Goal: Transaction & Acquisition: Subscribe to service/newsletter

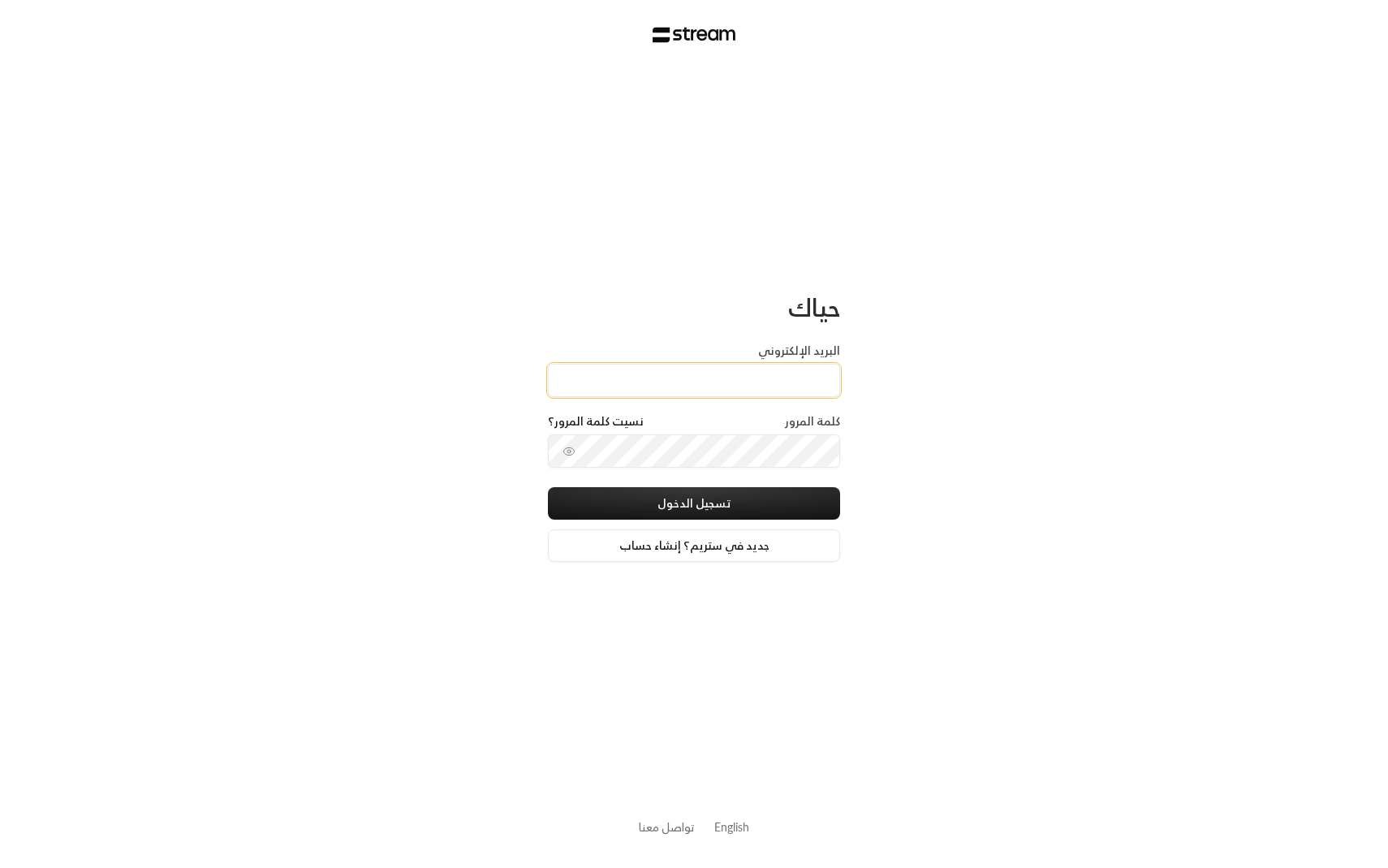
type input "[EMAIL_ADDRESS][DOMAIN_NAME]"
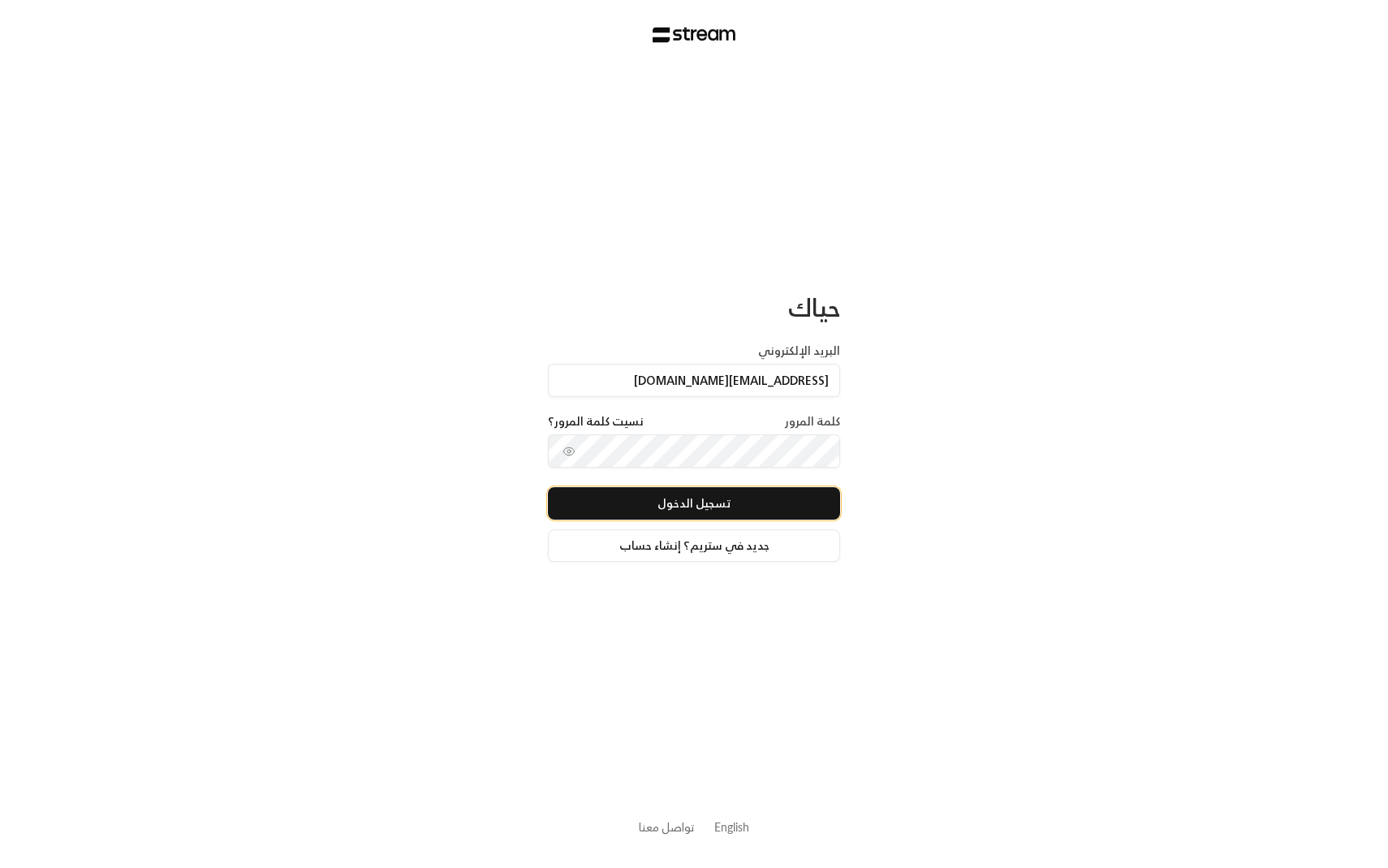
click at [670, 497] on button "تسجيل الدخول" at bounding box center [694, 503] width 293 height 33
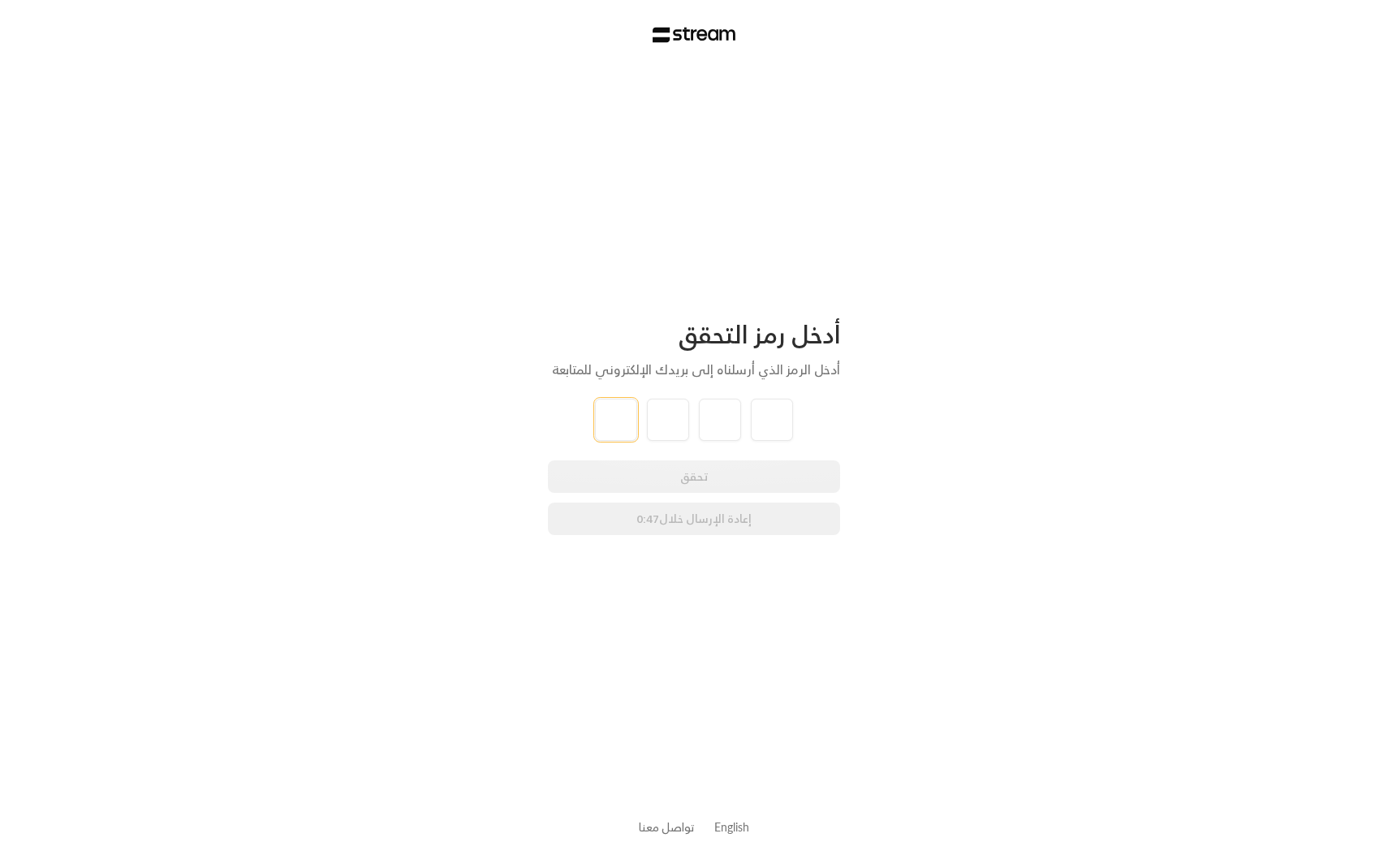
type input "2"
type input "5"
type input "9"
type input "8"
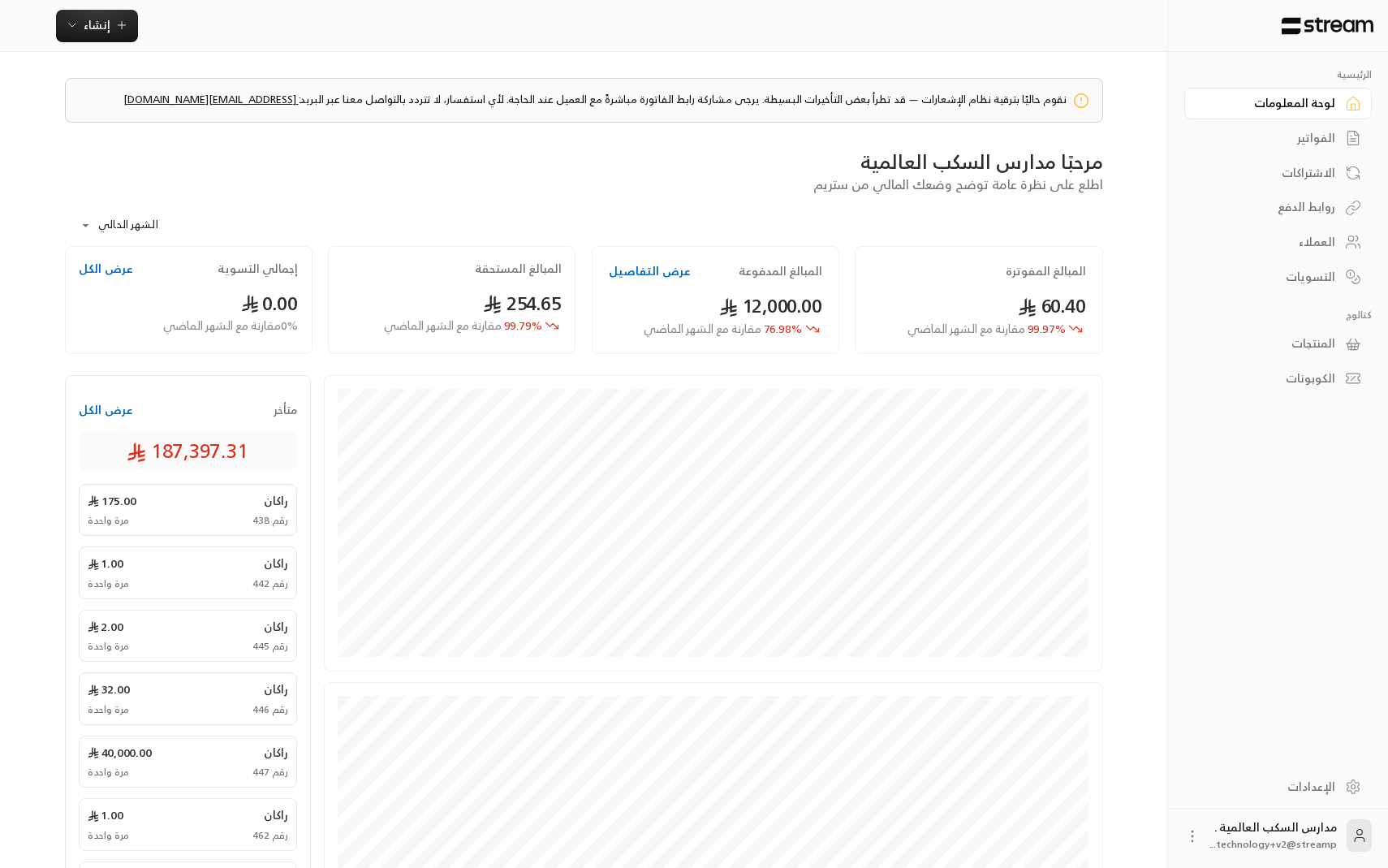
click at [1280, 137] on div "الفواتير" at bounding box center [1270, 138] width 131 height 16
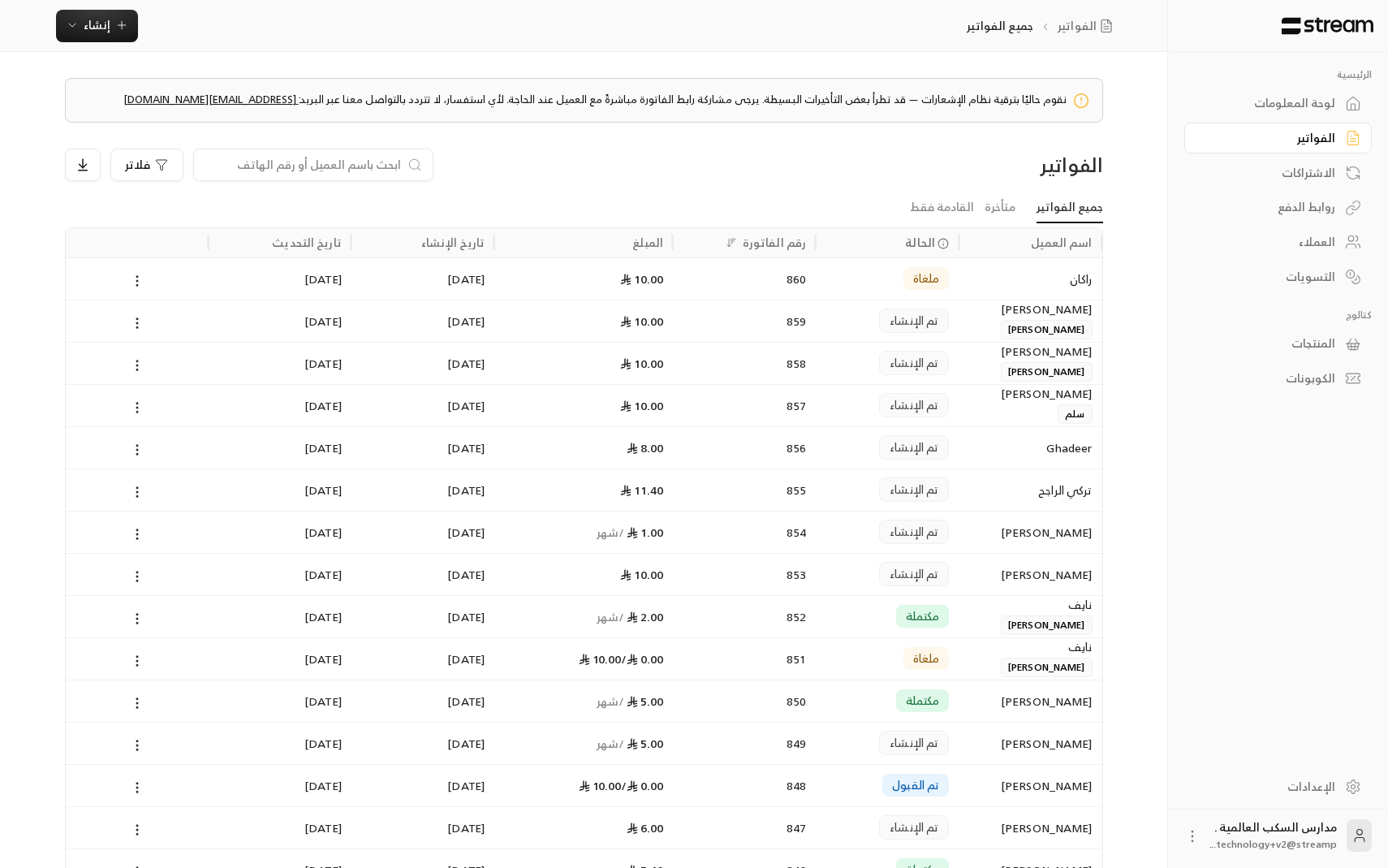
click at [1287, 103] on div "لوحة المعلومات" at bounding box center [1270, 103] width 131 height 16
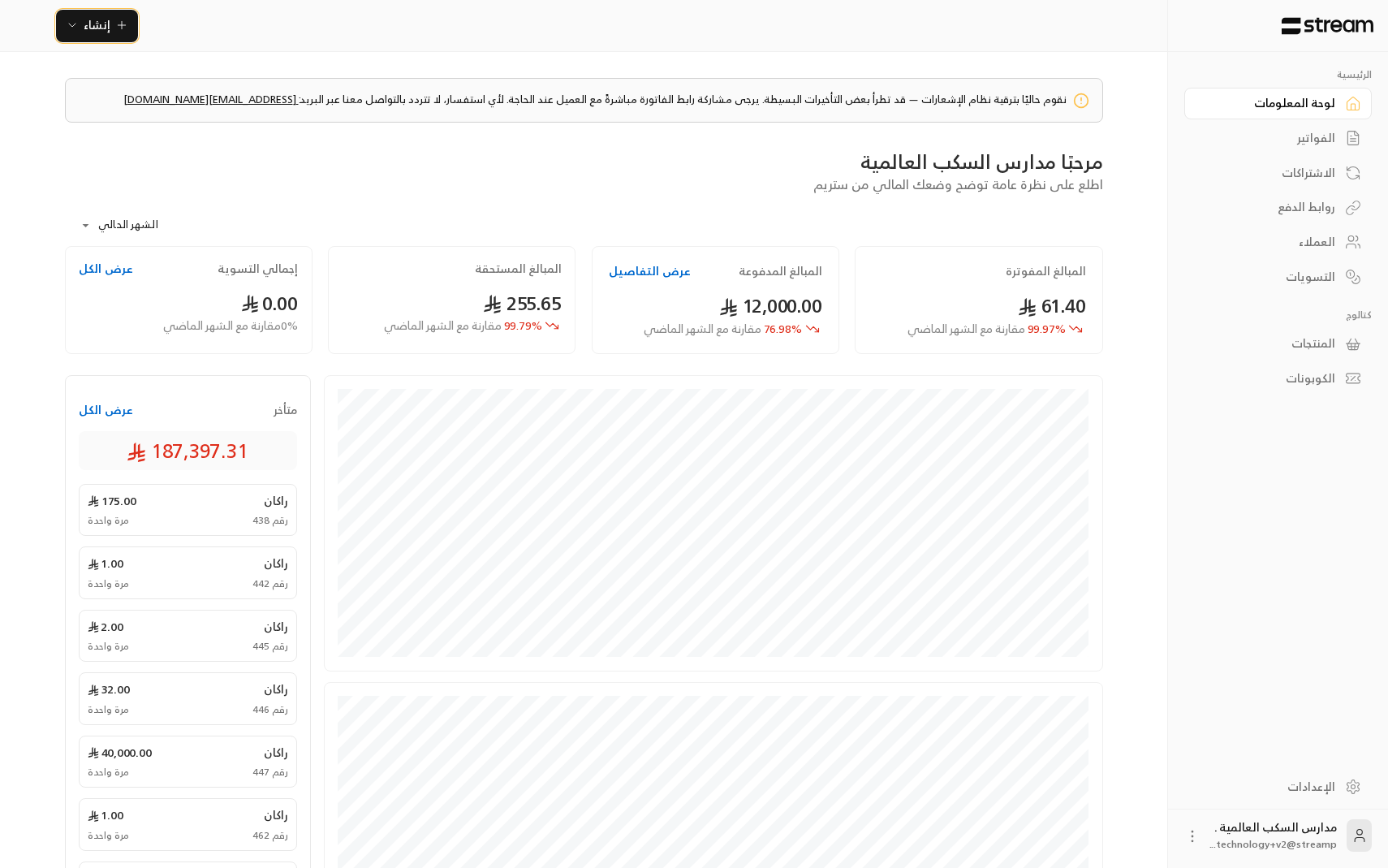
click at [106, 27] on span "إنشاء" at bounding box center [97, 25] width 27 height 20
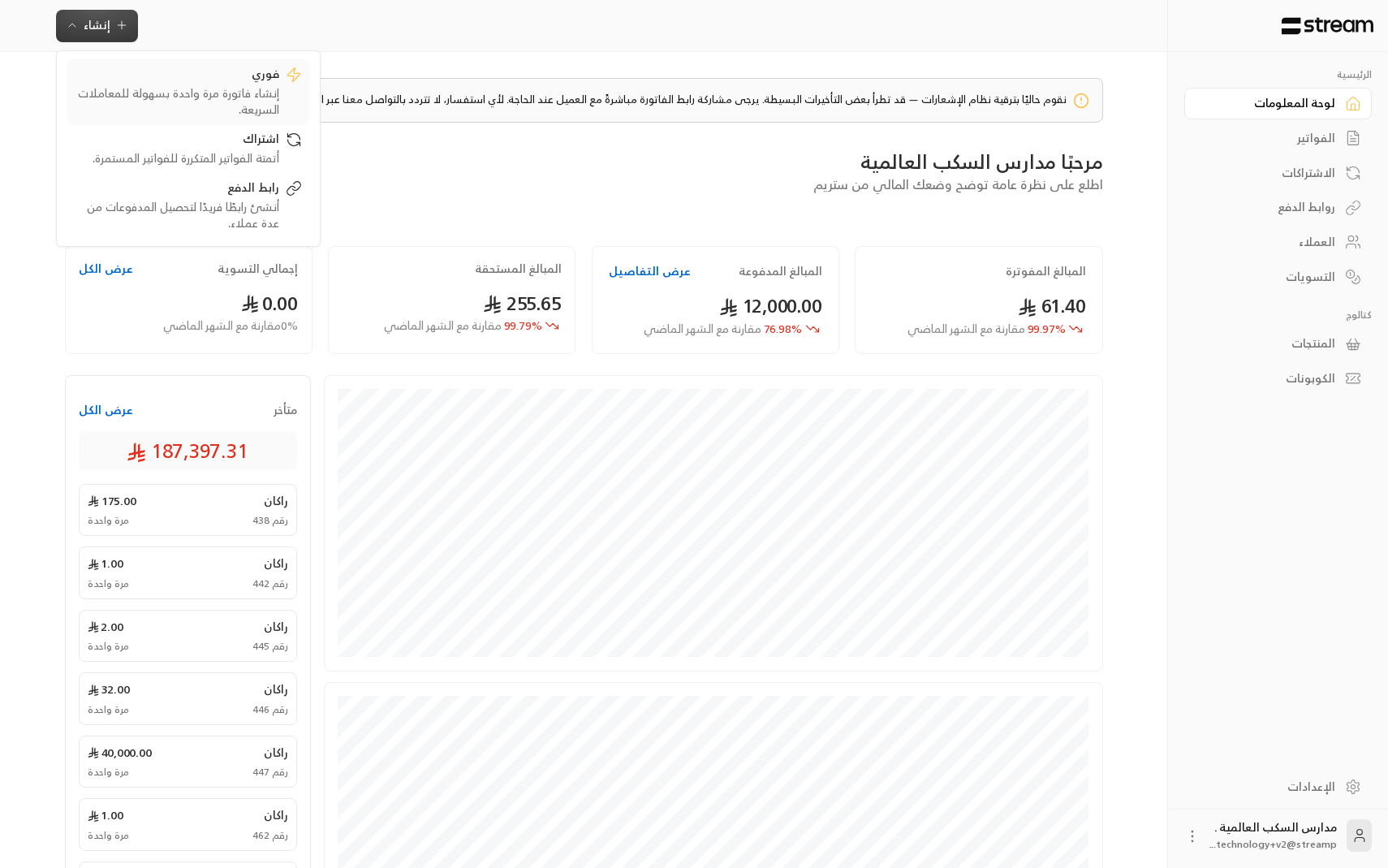
click at [166, 115] on div "إنشاء فاتورة مرة واحدة بسهولة للمعاملات السريعة." at bounding box center [176, 101] width 204 height 33
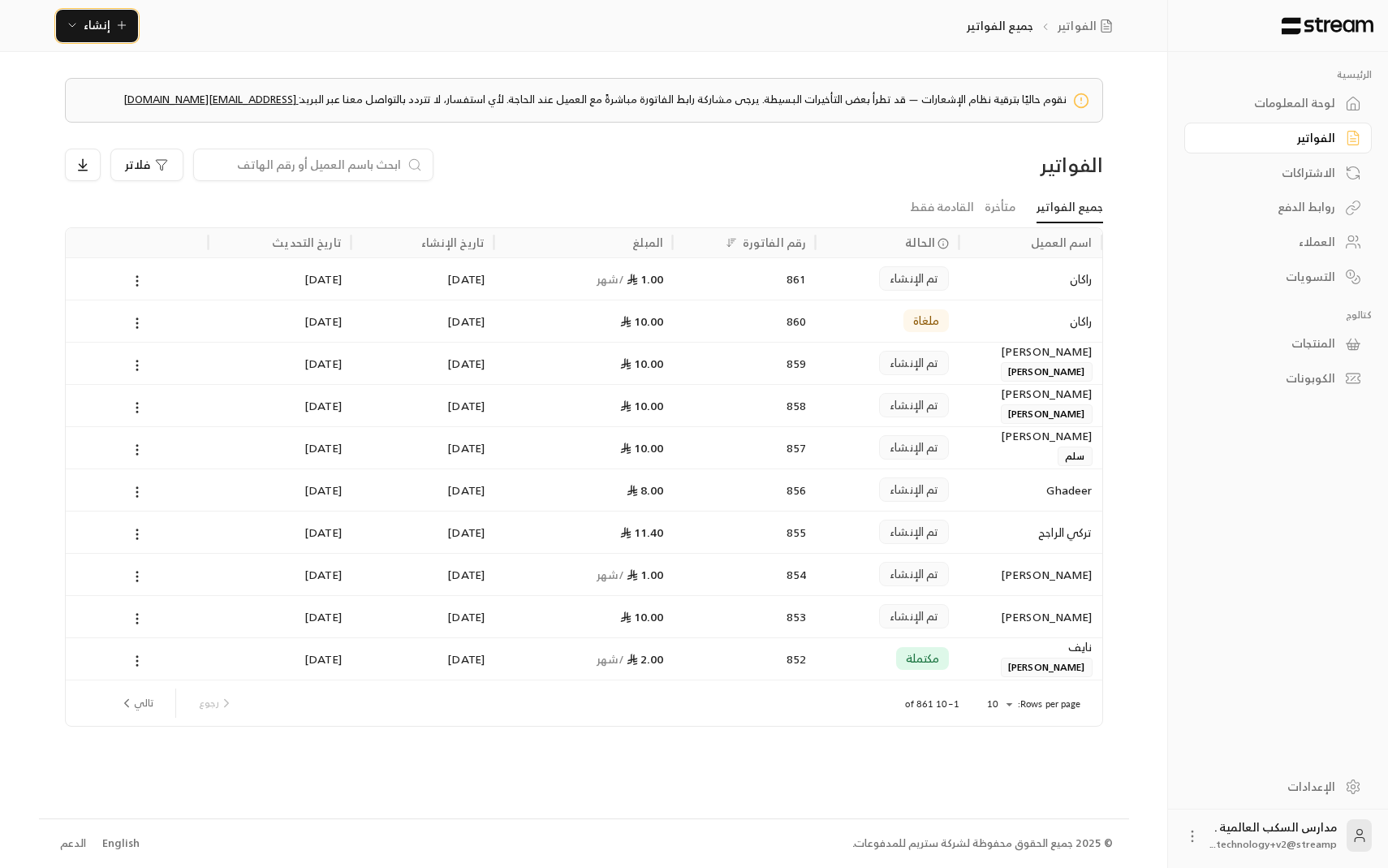
click at [88, 27] on span "إنشاء" at bounding box center [97, 25] width 27 height 20
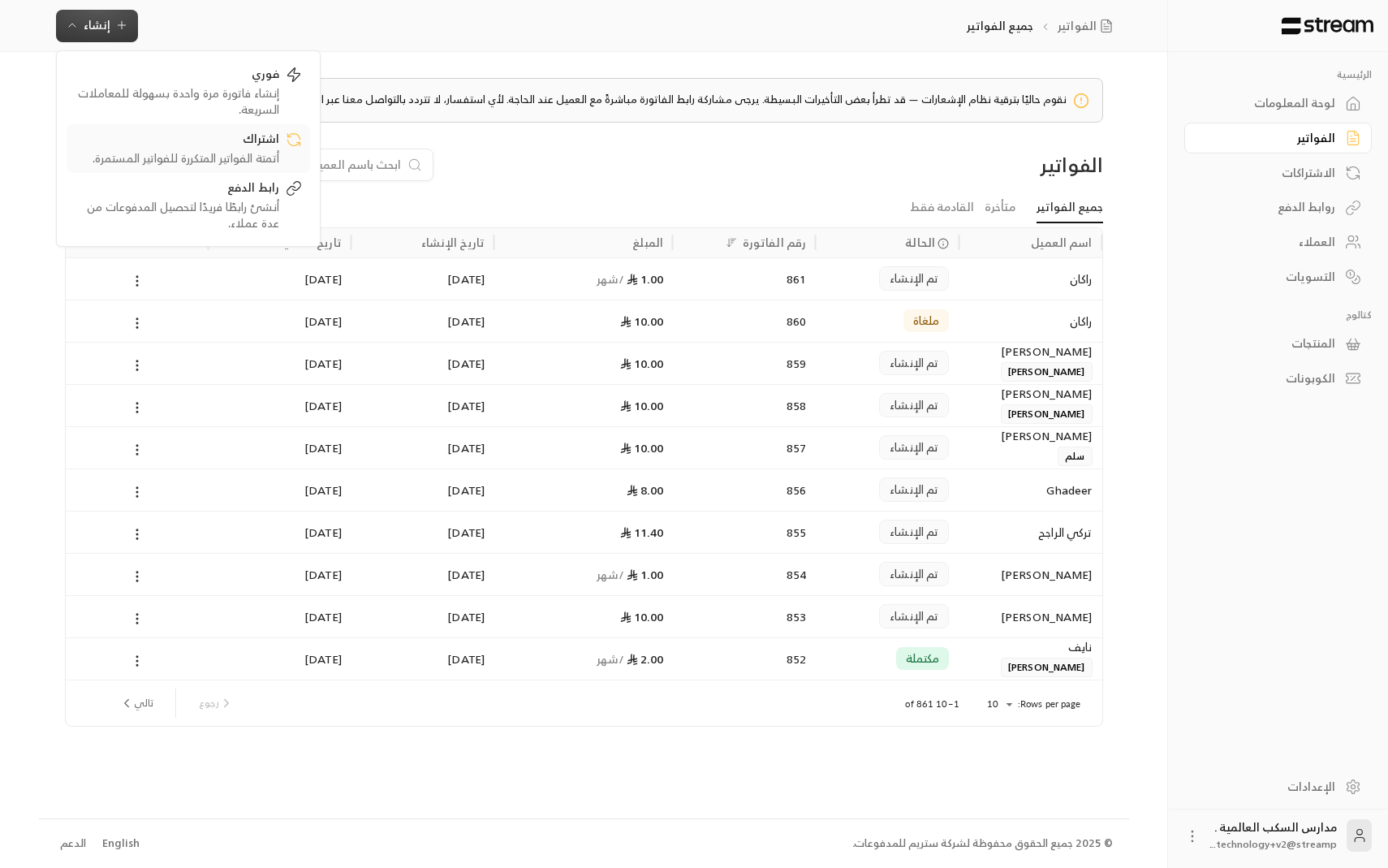
click at [159, 148] on div "اشتراك" at bounding box center [176, 141] width 204 height 19
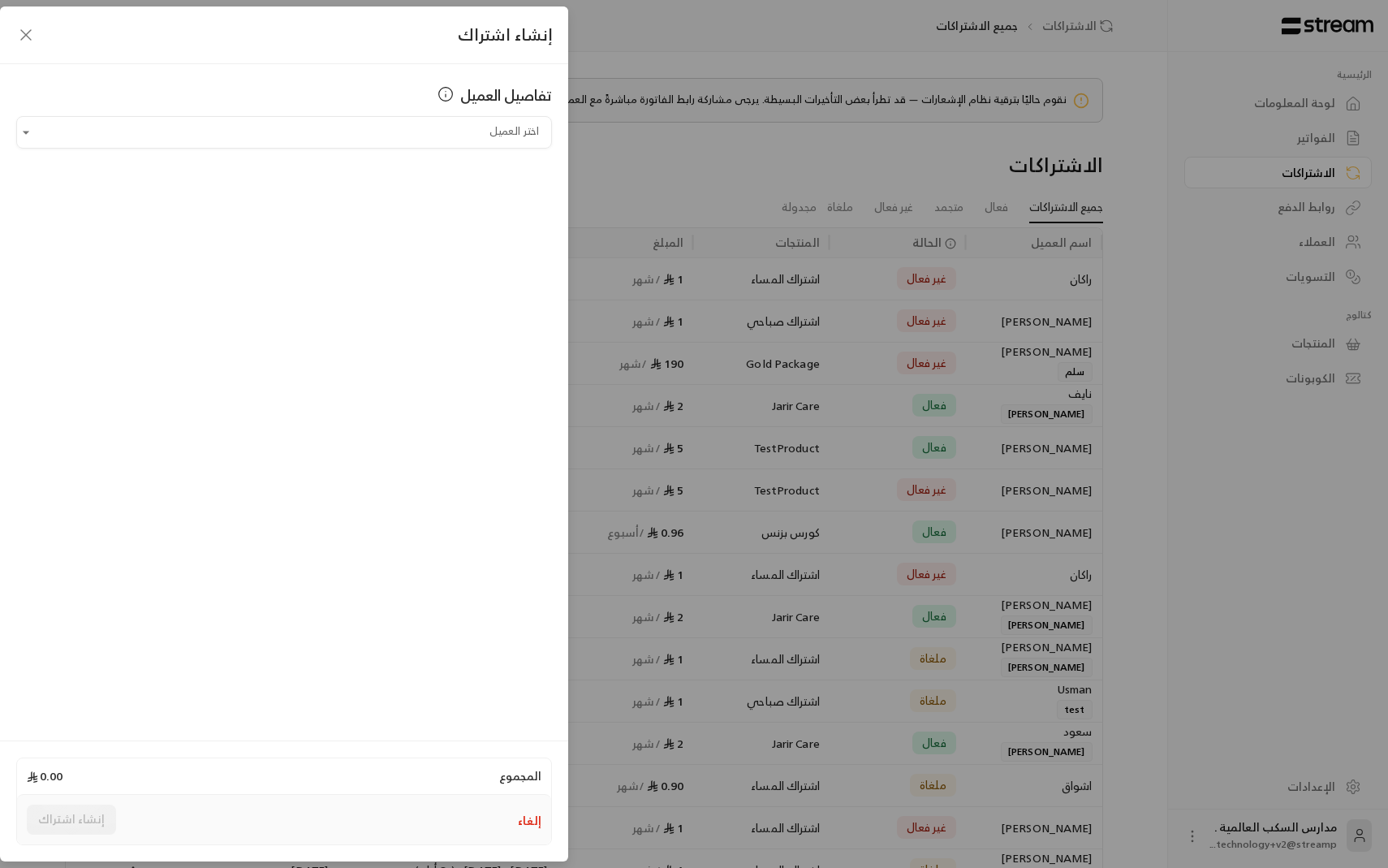
click at [32, 31] on icon "button" at bounding box center [26, 34] width 19 height 19
